Goal: Information Seeking & Learning: Learn about a topic

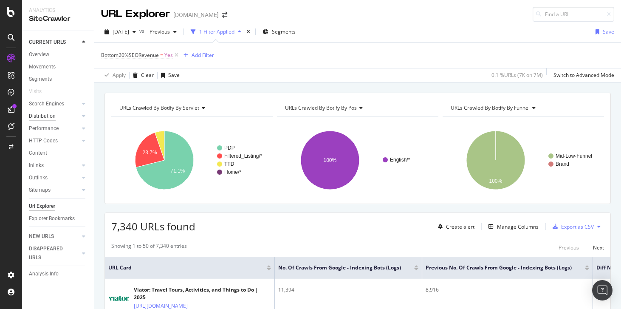
click at [49, 119] on div "Distribution" at bounding box center [42, 116] width 27 height 9
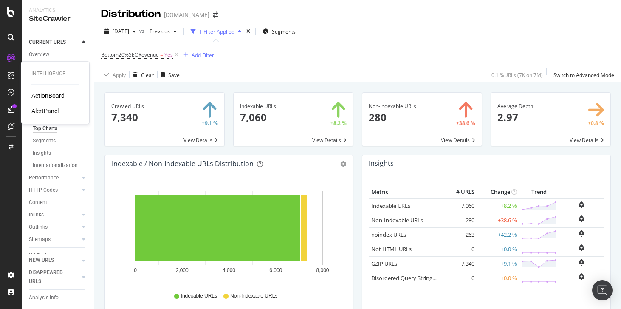
click at [35, 96] on div "ActionBoard" at bounding box center [47, 95] width 33 height 8
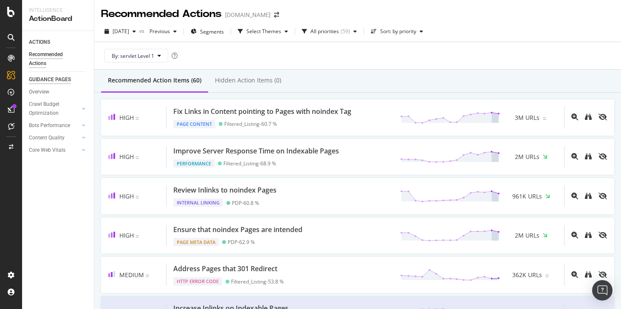
click at [45, 80] on div "GUIDANCE PAGES" at bounding box center [50, 79] width 42 height 9
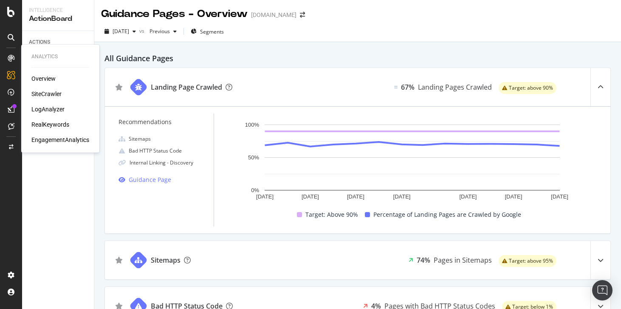
click at [34, 77] on div "Overview" at bounding box center [43, 78] width 24 height 8
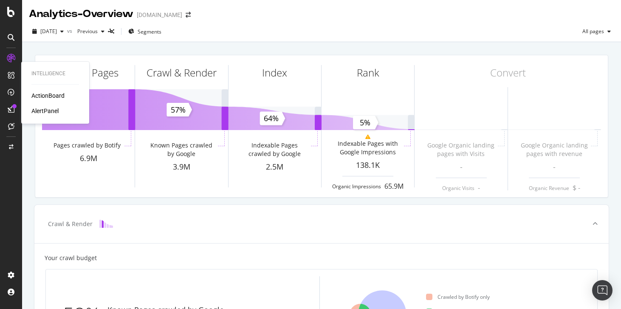
click at [16, 75] on div at bounding box center [11, 75] width 14 height 14
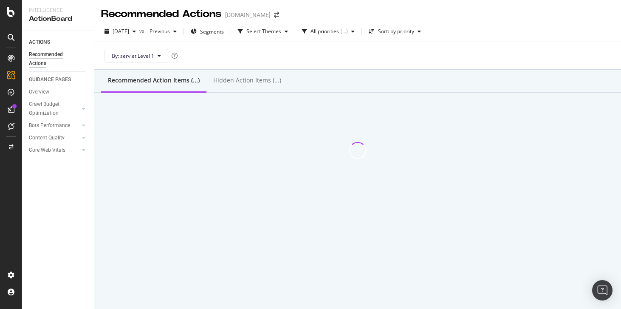
click at [13, 55] on icon at bounding box center [11, 58] width 7 height 7
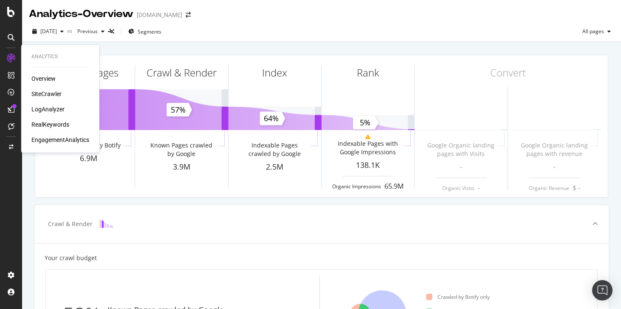
click at [45, 90] on div "SiteCrawler" at bounding box center [46, 94] width 30 height 8
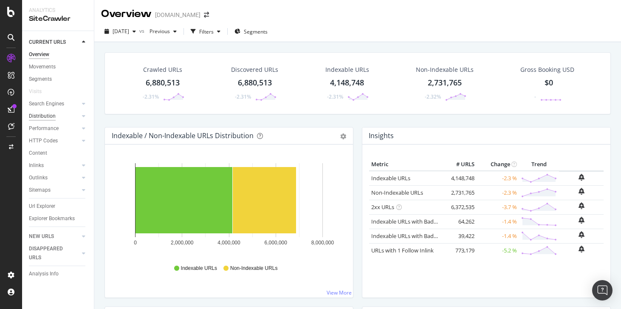
click at [48, 115] on div "Distribution" at bounding box center [42, 116] width 27 height 9
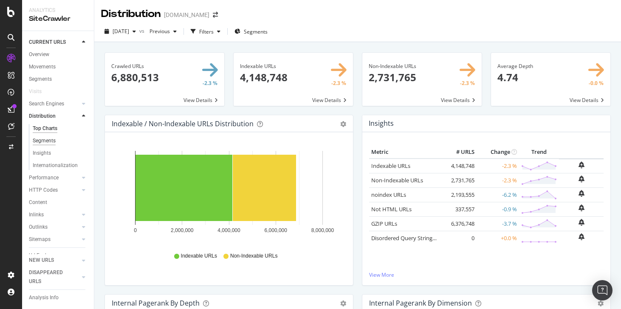
click at [44, 138] on div "Segments" at bounding box center [44, 140] width 23 height 9
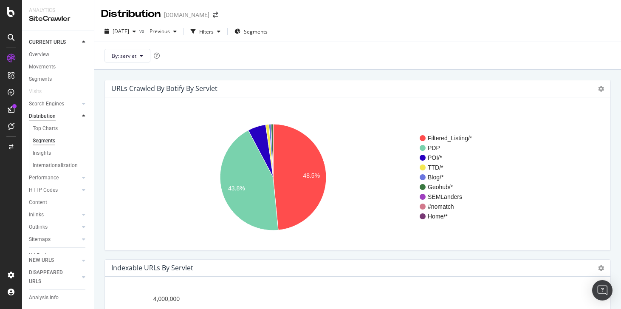
scroll to position [25, 0]
click at [48, 143] on div "Internationalization" at bounding box center [55, 139] width 45 height 9
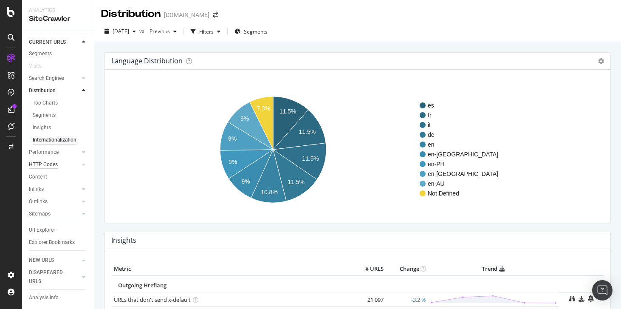
click at [42, 162] on div "HTTP Codes" at bounding box center [43, 164] width 29 height 9
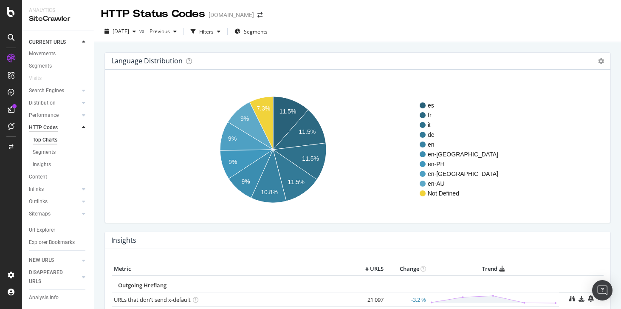
scroll to position [13, 0]
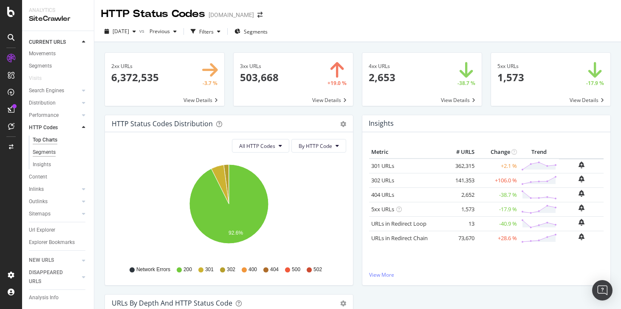
click at [37, 149] on div "Segments" at bounding box center [44, 152] width 23 height 9
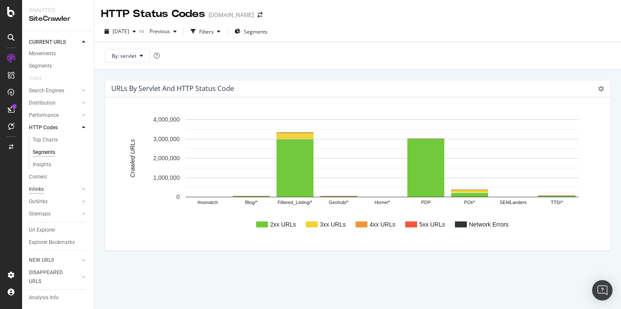
click at [41, 191] on div "Inlinks" at bounding box center [36, 189] width 15 height 9
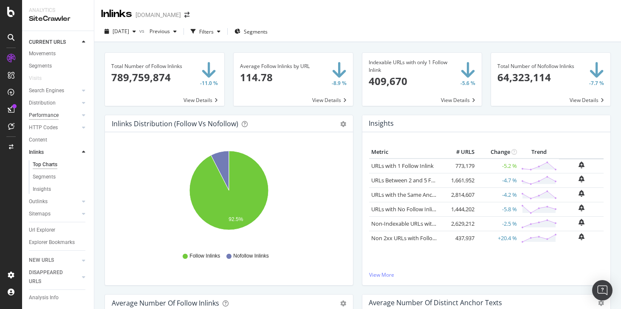
click at [41, 114] on div "Performance" at bounding box center [44, 115] width 30 height 9
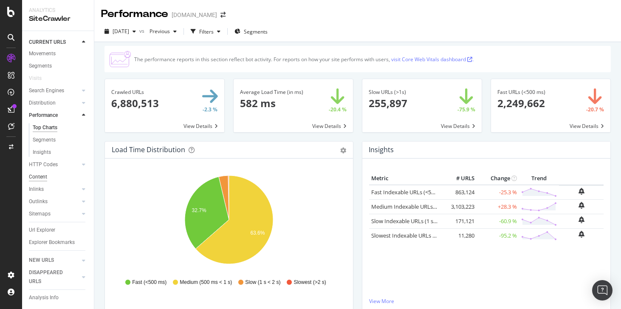
click at [42, 173] on div "Content" at bounding box center [38, 176] width 18 height 9
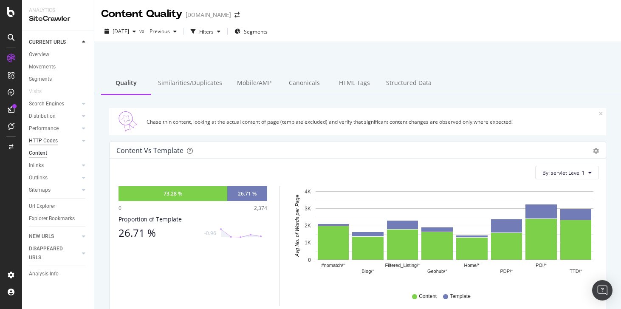
click at [46, 141] on div "HTTP Codes" at bounding box center [43, 140] width 29 height 9
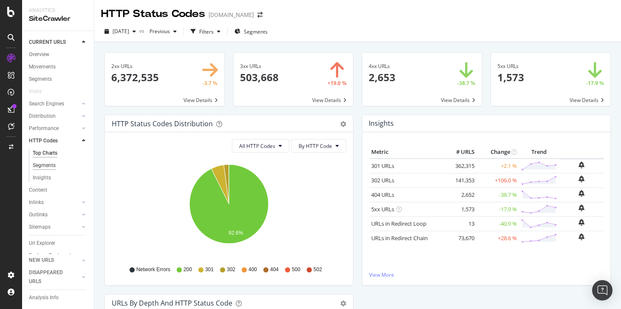
click at [50, 164] on div "Segments" at bounding box center [44, 165] width 23 height 9
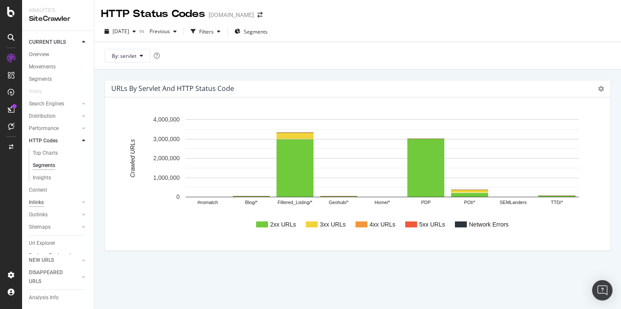
click at [40, 203] on div "Inlinks" at bounding box center [36, 202] width 15 height 9
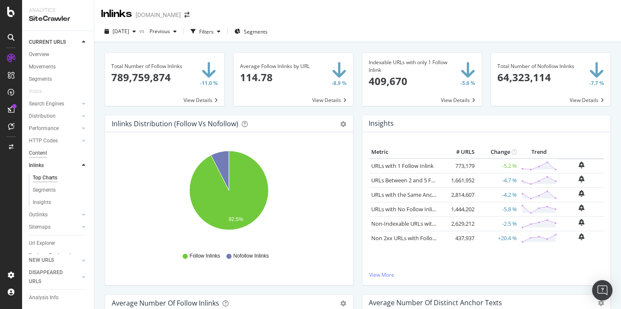
click at [37, 155] on div "Content" at bounding box center [38, 153] width 18 height 9
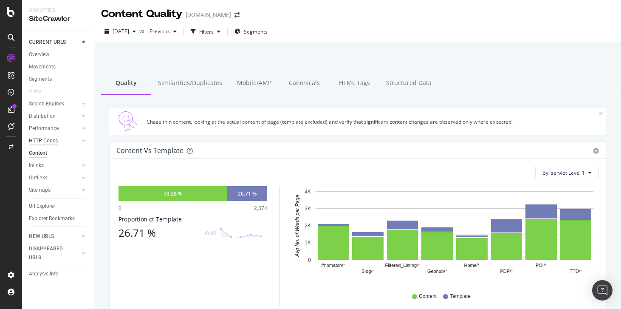
click at [39, 143] on div "HTTP Codes" at bounding box center [43, 140] width 29 height 9
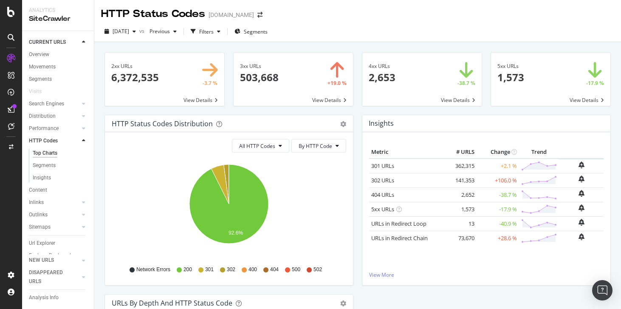
click at [42, 184] on div "Content" at bounding box center [61, 190] width 65 height 12
click at [39, 189] on div "Content" at bounding box center [38, 190] width 18 height 9
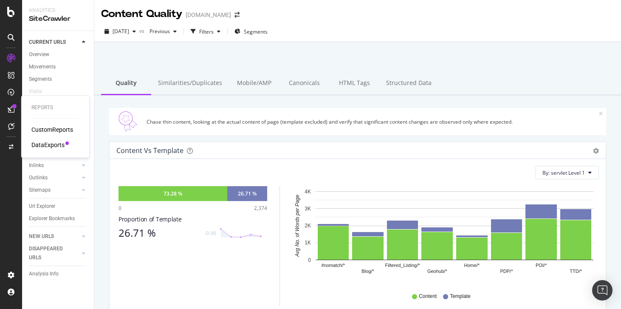
click at [44, 147] on div "DataExports" at bounding box center [47, 145] width 33 height 8
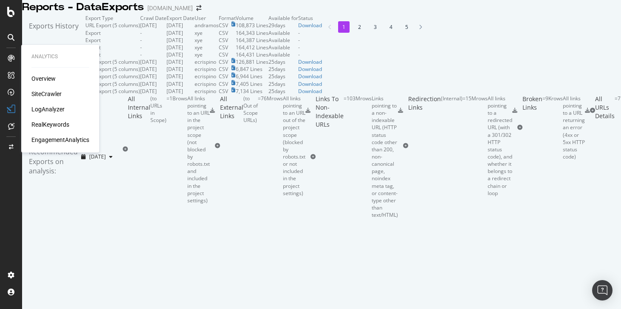
click at [39, 93] on div "SiteCrawler" at bounding box center [46, 94] width 30 height 8
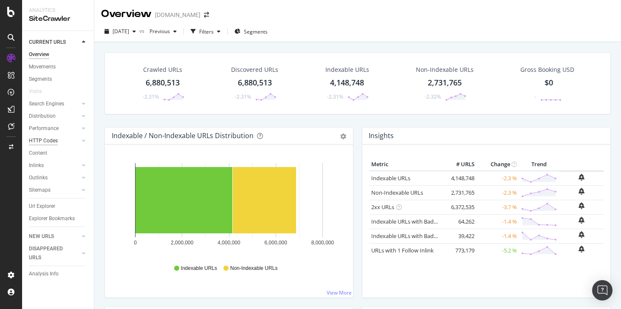
click at [45, 139] on div "HTTP Codes" at bounding box center [43, 140] width 29 height 9
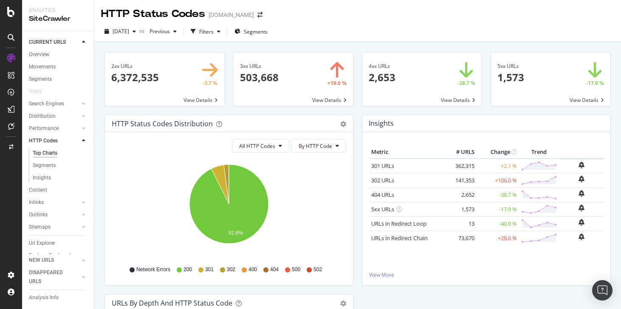
click at [40, 196] on div "Inlinks" at bounding box center [61, 202] width 65 height 12
click at [40, 198] on div "Inlinks" at bounding box center [36, 202] width 15 height 9
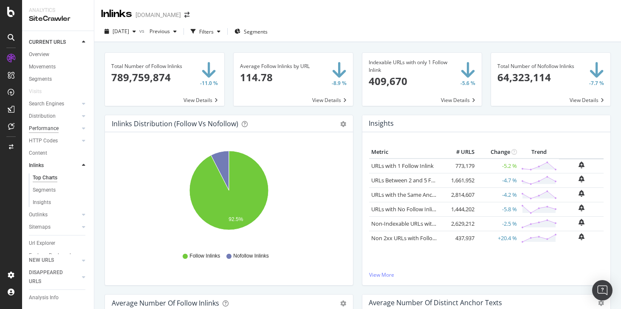
click at [45, 130] on div "Performance" at bounding box center [44, 128] width 30 height 9
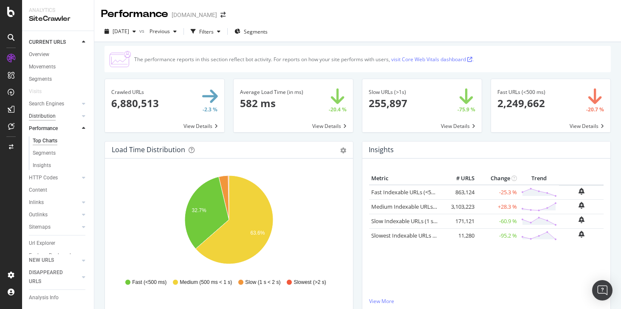
click at [42, 112] on div "Distribution" at bounding box center [42, 116] width 27 height 9
